Goal: Navigation & Orientation: Find specific page/section

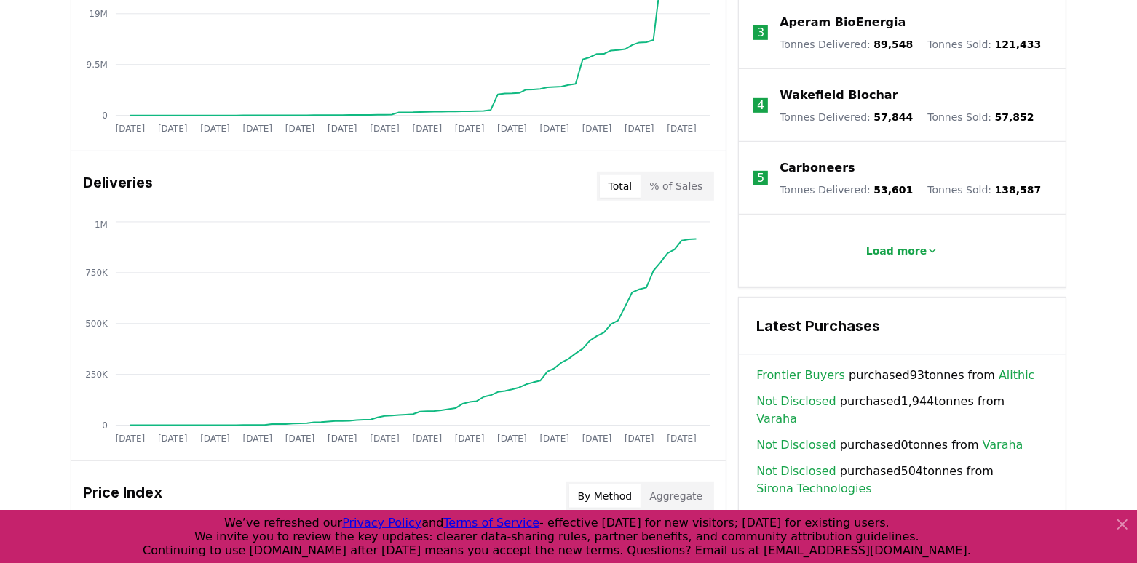
scroll to position [747, 0]
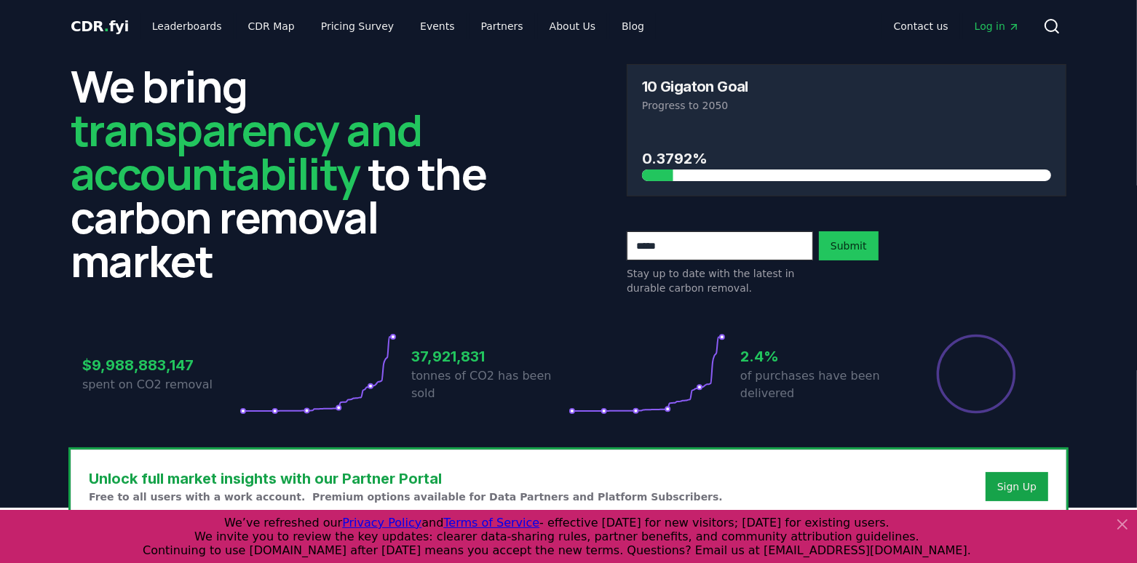
click at [1022, 506] on icon at bounding box center [1121, 524] width 17 height 17
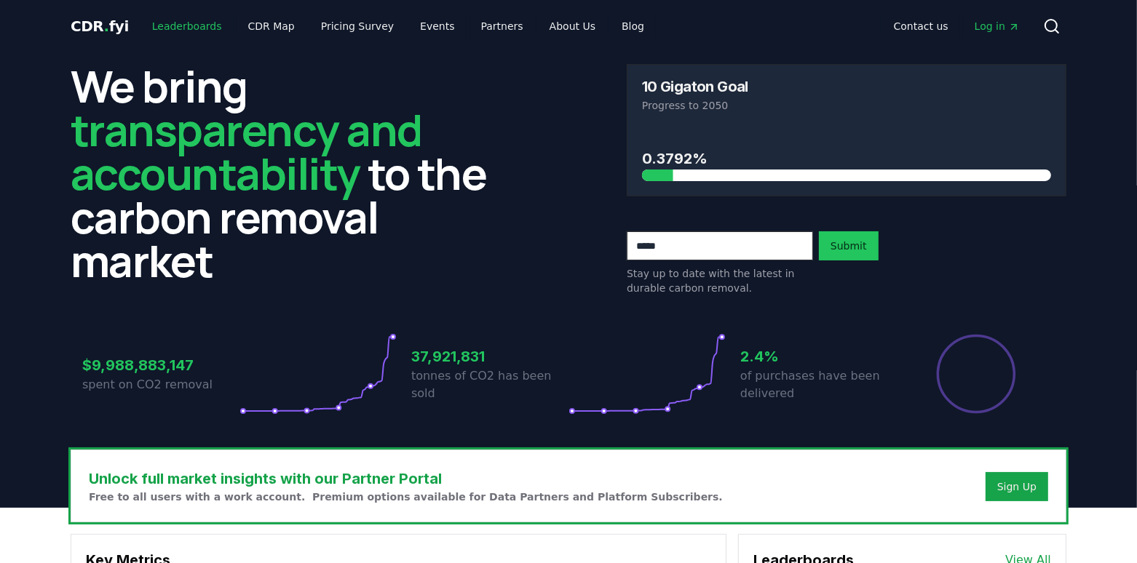
click at [167, 28] on link "Leaderboards" at bounding box center [186, 26] width 93 height 26
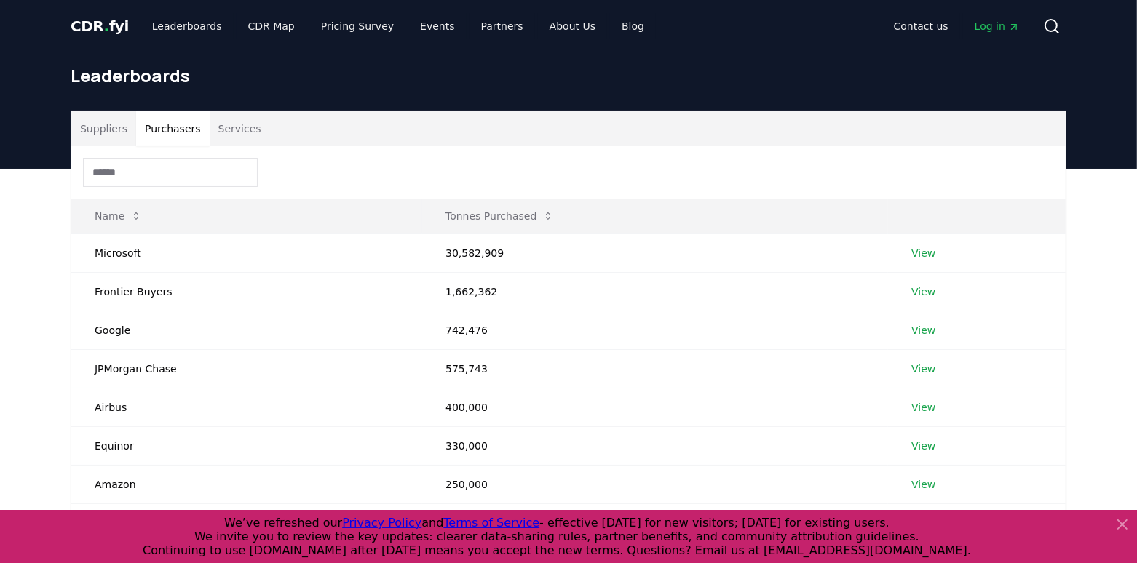
click at [168, 127] on button "Purchasers" at bounding box center [172, 128] width 73 height 35
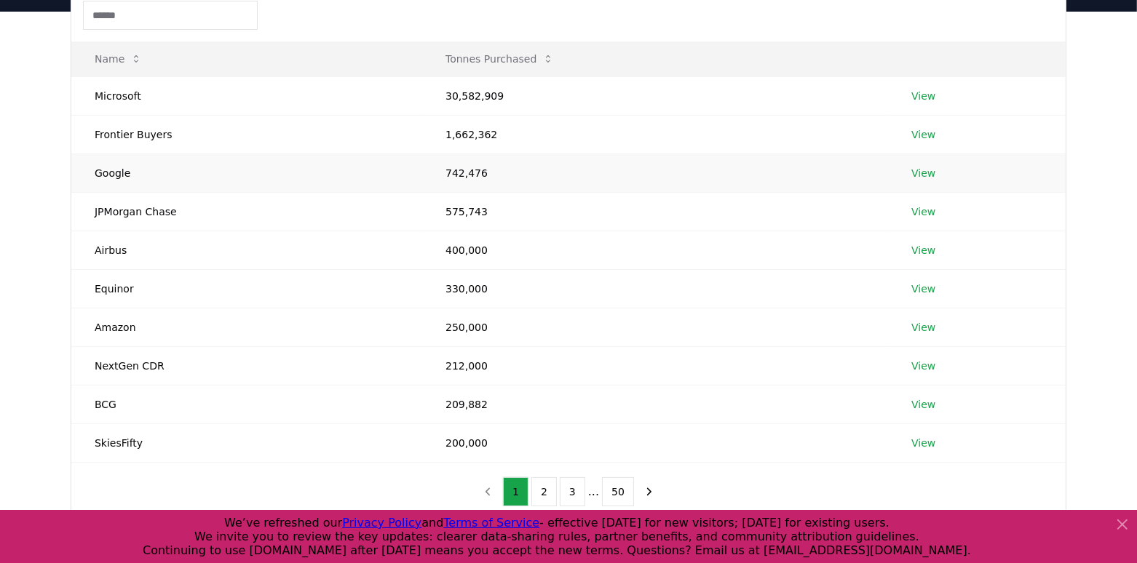
scroll to position [164, 0]
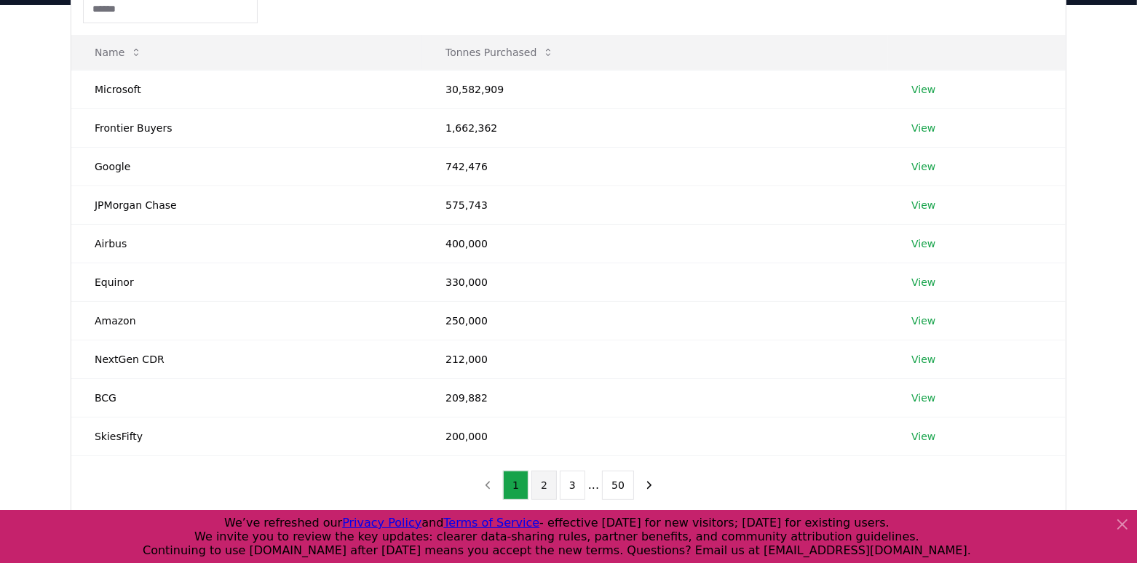
click at [544, 479] on button "2" at bounding box center [543, 485] width 25 height 29
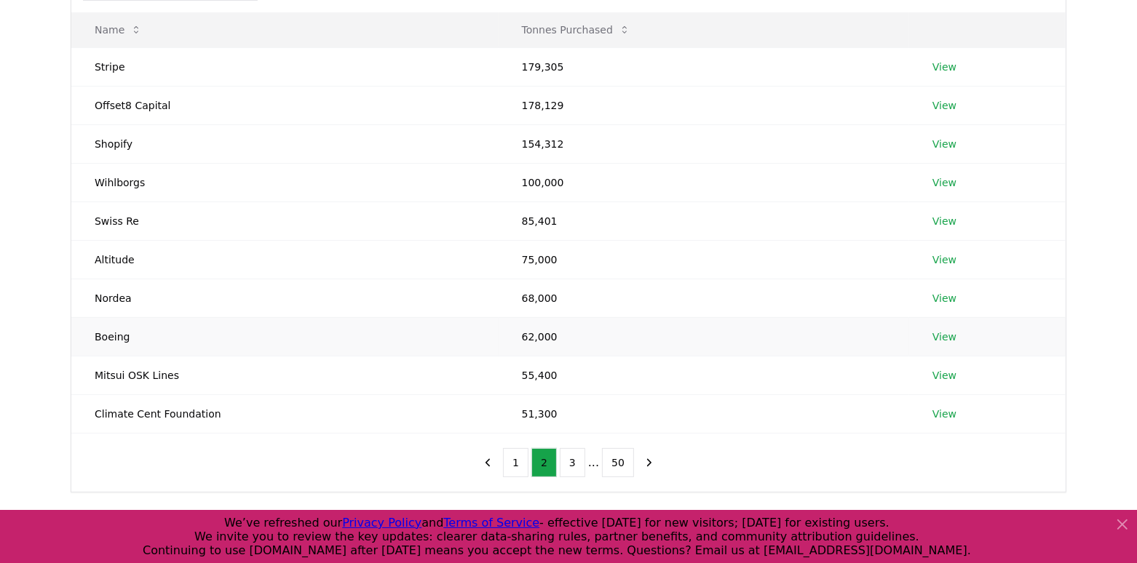
scroll to position [187, 0]
click at [570, 466] on button "3" at bounding box center [572, 462] width 25 height 29
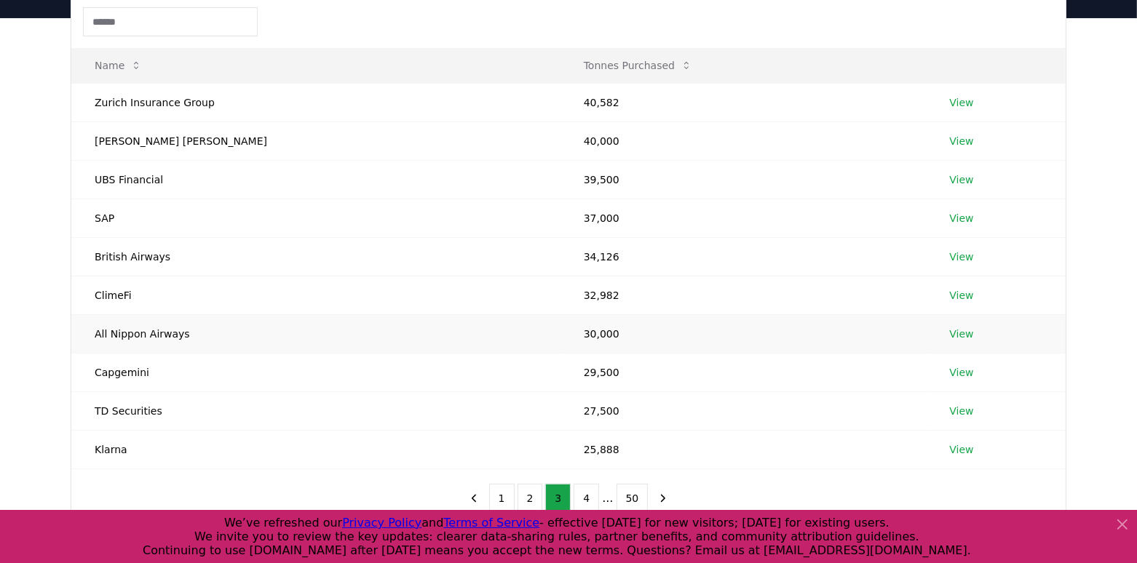
scroll to position [149, 0]
